Goal: Task Accomplishment & Management: Manage account settings

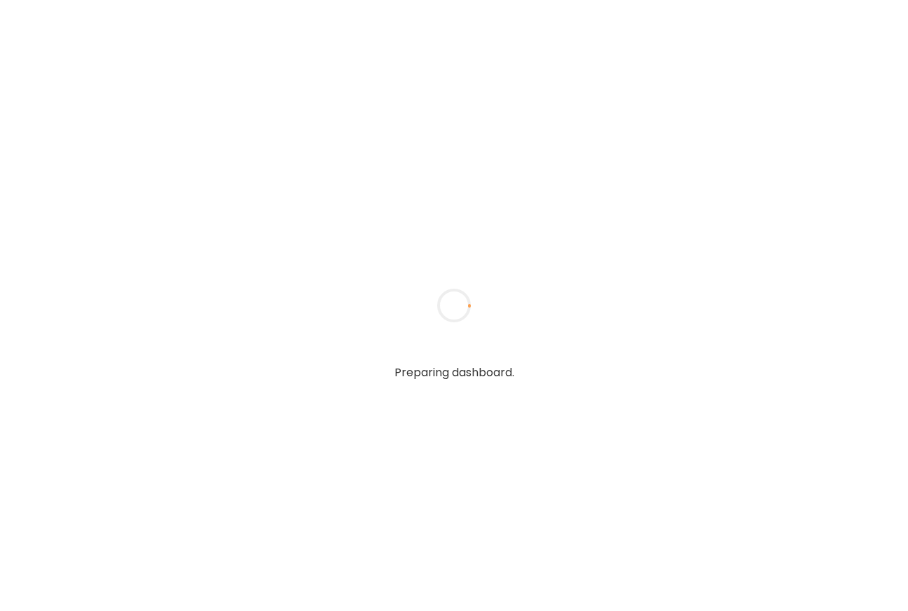
type input "**********"
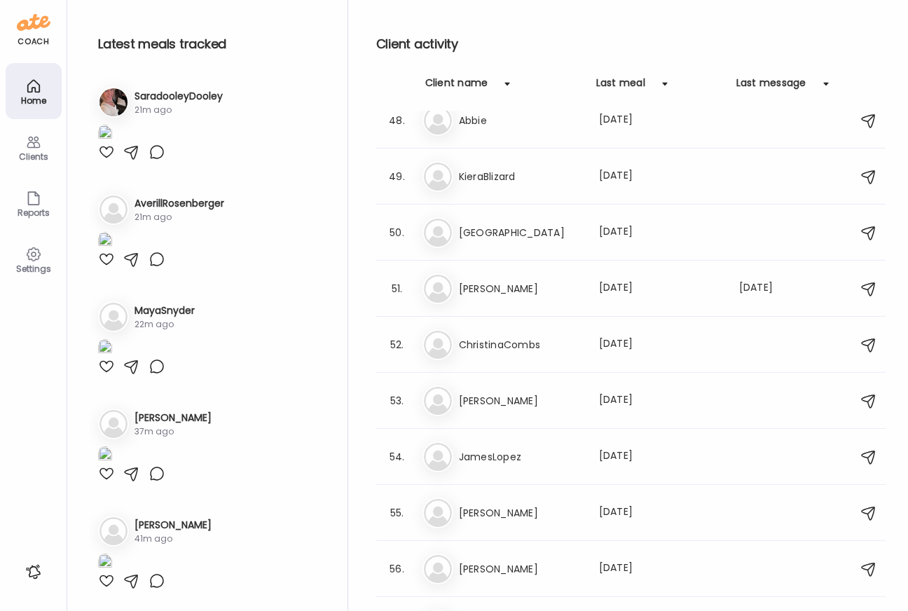
scroll to position [3416, 0]
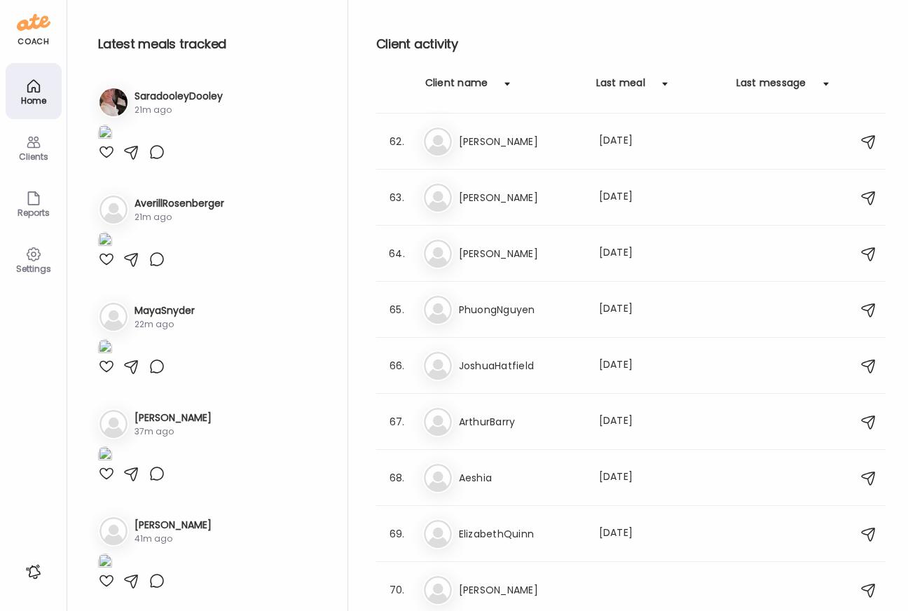
type input "**********"
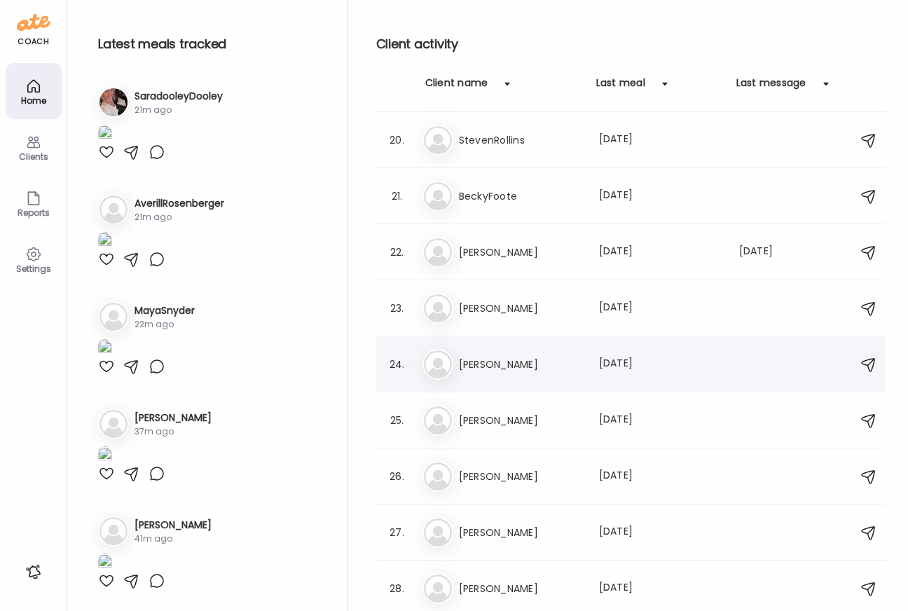
click at [591, 371] on div "Me [PERSON_NAME] Last meal: [DATE]" at bounding box center [632, 364] width 421 height 31
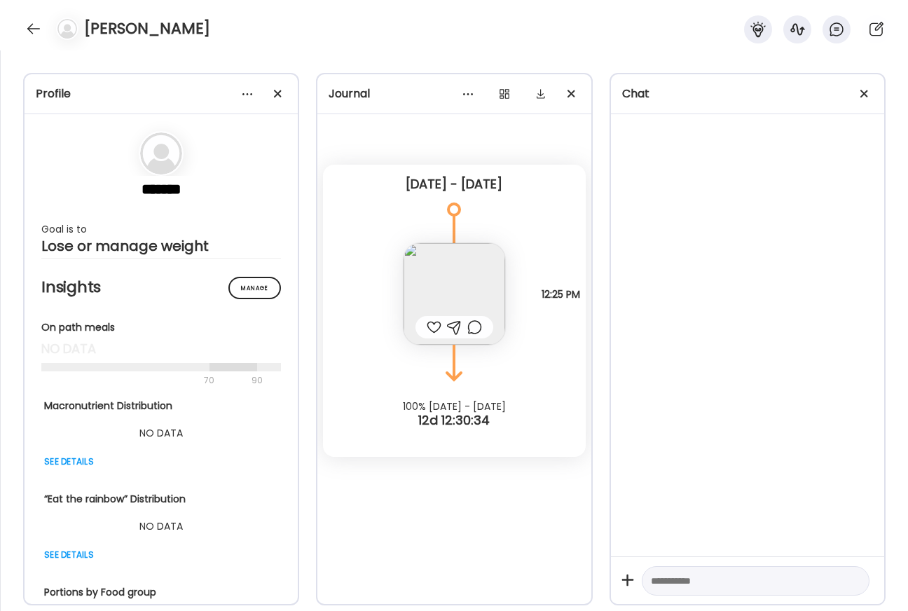
click at [292, 95] on div "Profile" at bounding box center [161, 94] width 273 height 40
click at [864, 93] on div at bounding box center [864, 94] width 28 height 28
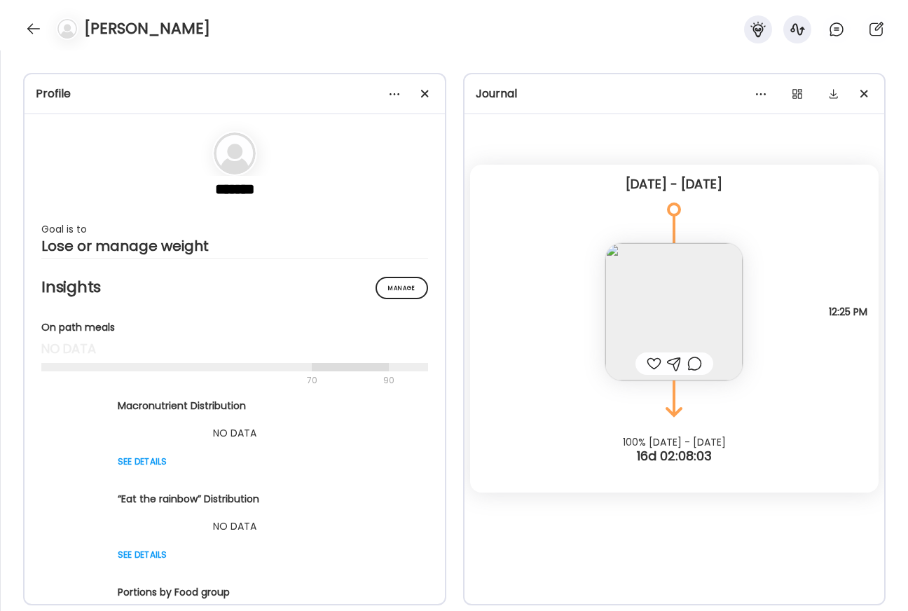
click at [692, 317] on img at bounding box center [673, 311] width 137 height 137
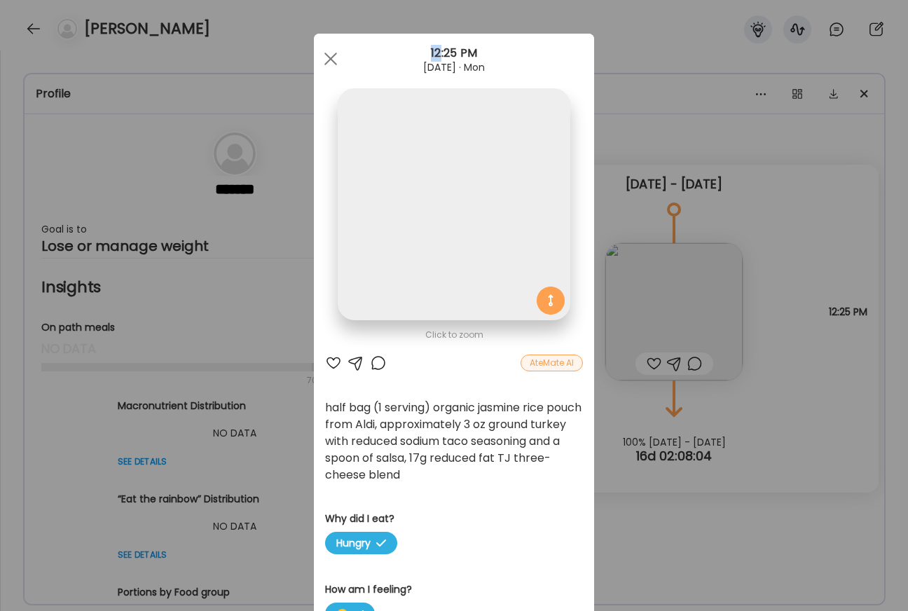
click at [692, 317] on div "Ate Coach Dashboard Wahoo! It’s official Take a moment to set up your Coach Pro…" at bounding box center [454, 305] width 908 height 611
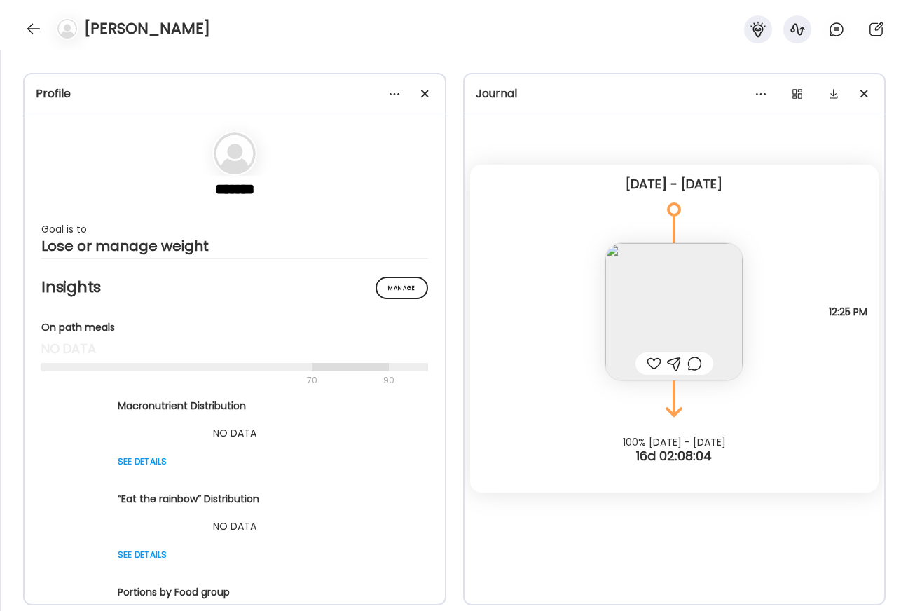
click at [692, 317] on img at bounding box center [673, 311] width 137 height 137
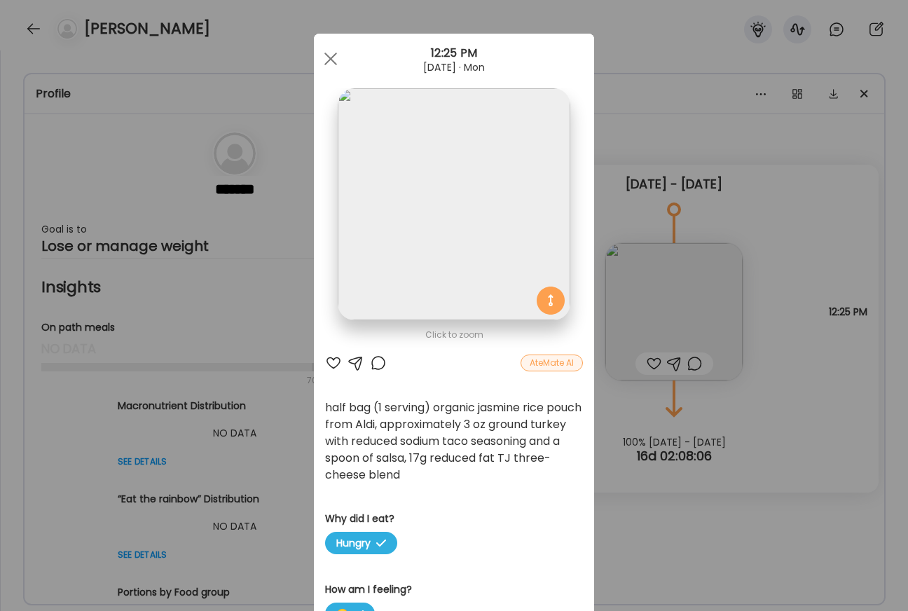
click at [481, 223] on img at bounding box center [454, 204] width 232 height 232
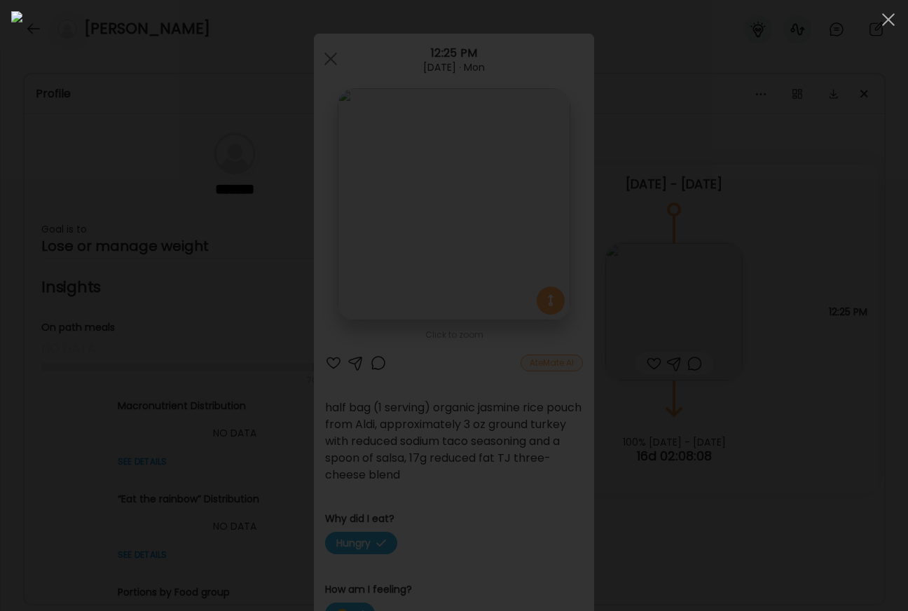
click at [866, 243] on div at bounding box center [453, 305] width 885 height 588
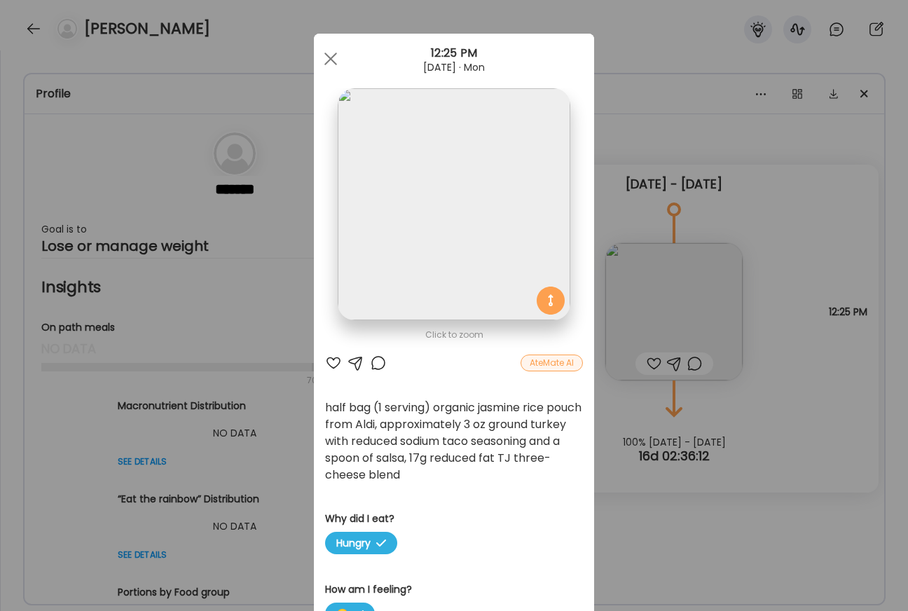
click at [486, 208] on img at bounding box center [454, 204] width 232 height 232
